Goal: Check status: Check status

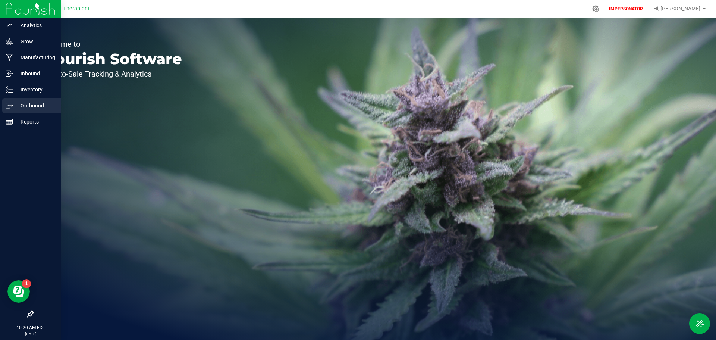
click at [12, 102] on icon at bounding box center [9, 105] width 7 height 7
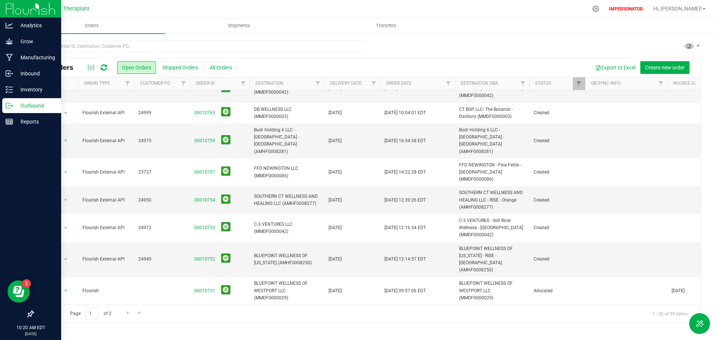
scroll to position [283, 0]
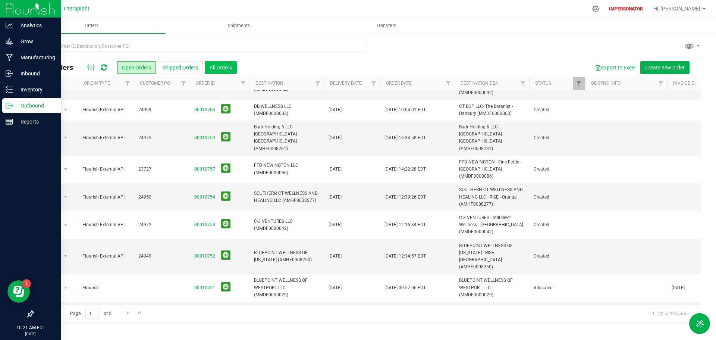
click at [231, 65] on button "All Orders" at bounding box center [221, 67] width 32 height 13
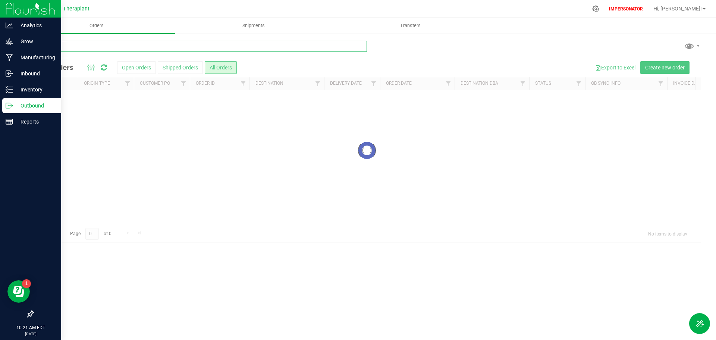
click at [143, 47] on input "text" at bounding box center [200, 46] width 334 height 11
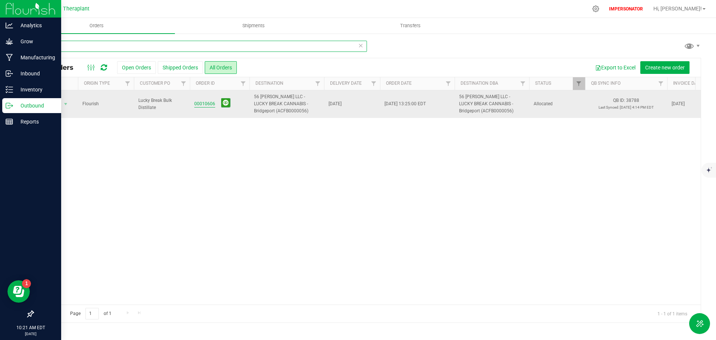
type input "10606"
click at [197, 104] on link "00010606" at bounding box center [204, 103] width 21 height 7
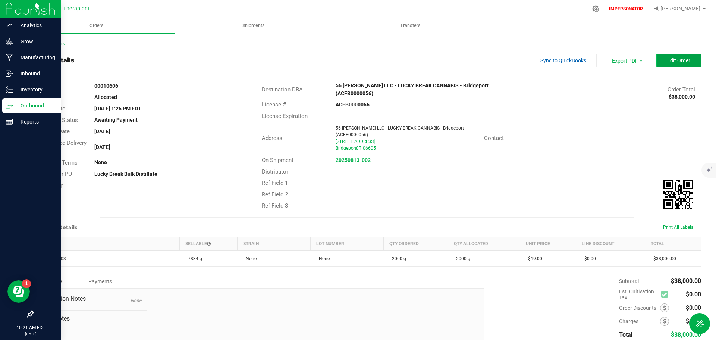
click at [674, 62] on span "Edit Order" at bounding box center [678, 60] width 23 height 6
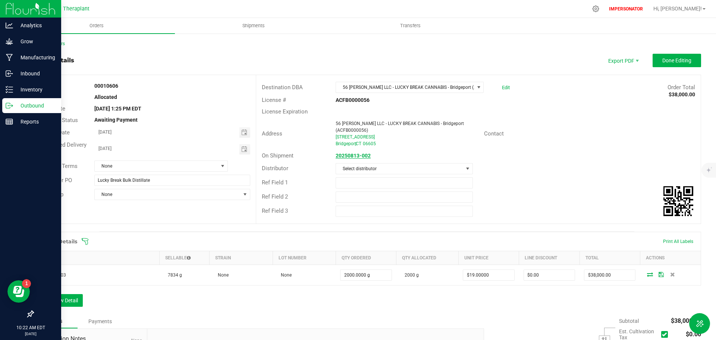
click at [355, 153] on strong "20250813-002" at bounding box center [353, 156] width 35 height 6
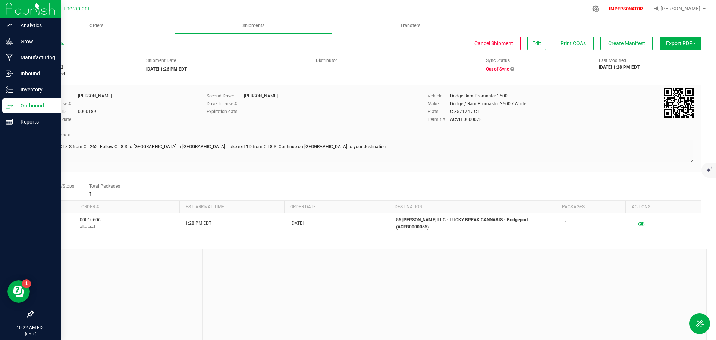
click at [510, 69] on icon at bounding box center [512, 69] width 4 height 4
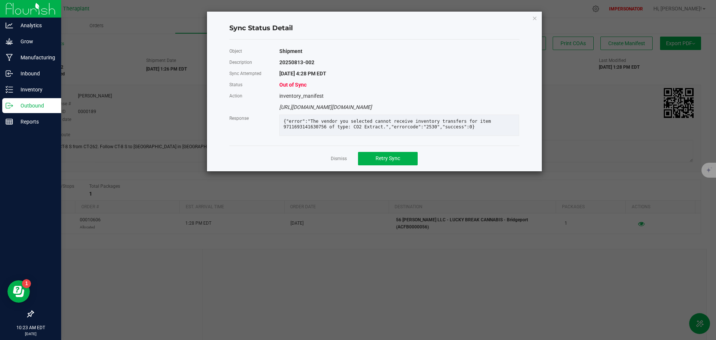
click at [179, 100] on ngb-modal-window "Sync Status Detail Object Shipment Description 20250813-002 Sync Attempted [DAT…" at bounding box center [361, 170] width 722 height 340
click at [336, 162] on link "Dismiss" at bounding box center [339, 159] width 16 height 6
